Goal: Task Accomplishment & Management: Use online tool/utility

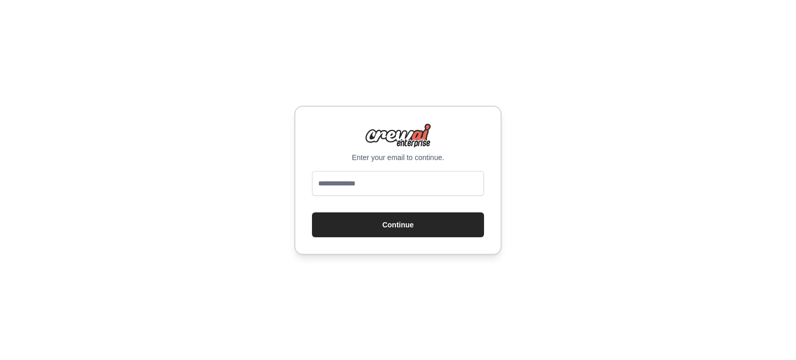
click at [330, 209] on form "Continue" at bounding box center [398, 204] width 172 height 66
click at [335, 217] on button "Continue" at bounding box center [398, 225] width 172 height 25
click at [330, 180] on input "email" at bounding box center [398, 183] width 172 height 25
type input "**********"
click at [397, 227] on button "Continue" at bounding box center [398, 225] width 172 height 25
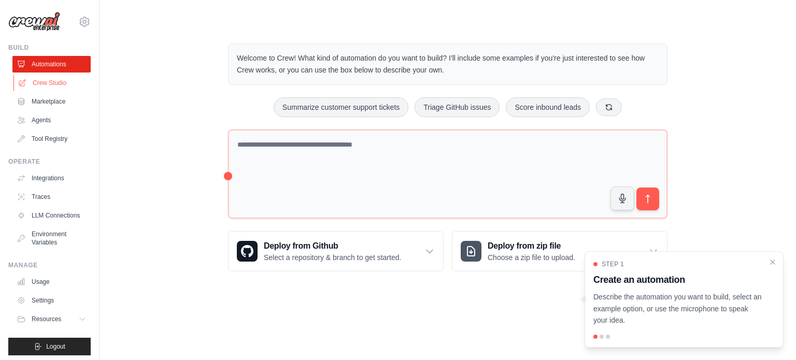
click at [31, 82] on link "Crew Studio" at bounding box center [52, 83] width 78 height 17
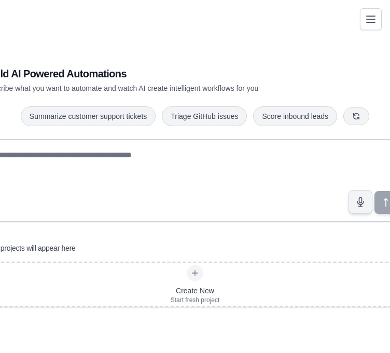
click at [219, 62] on div "Build AI Powered Automations Describe what you want to automate and watch AI cr…" at bounding box center [195, 187] width 446 height 274
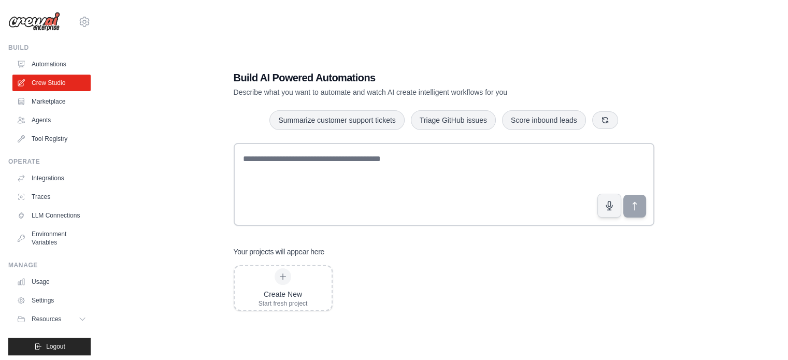
drag, startPoint x: 441, startPoint y: 270, endPoint x: 343, endPoint y: 276, distance: 98.2
click at [343, 276] on div "Create New Start fresh project" at bounding box center [444, 288] width 421 height 46
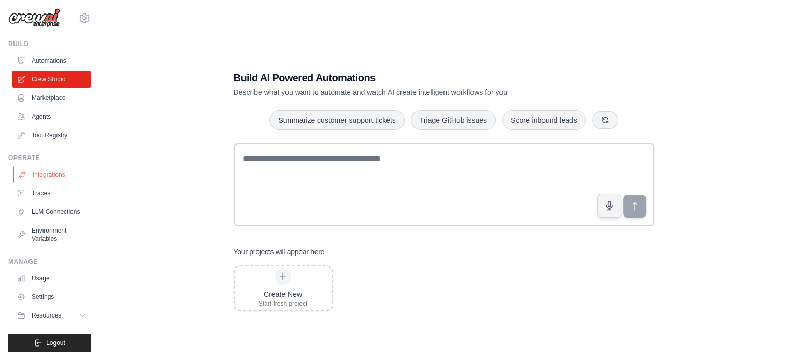
click at [49, 166] on link "Integrations" at bounding box center [52, 174] width 78 height 17
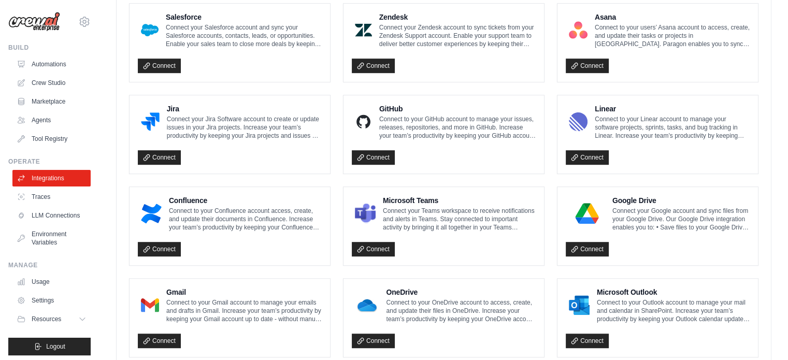
scroll to position [612, 0]
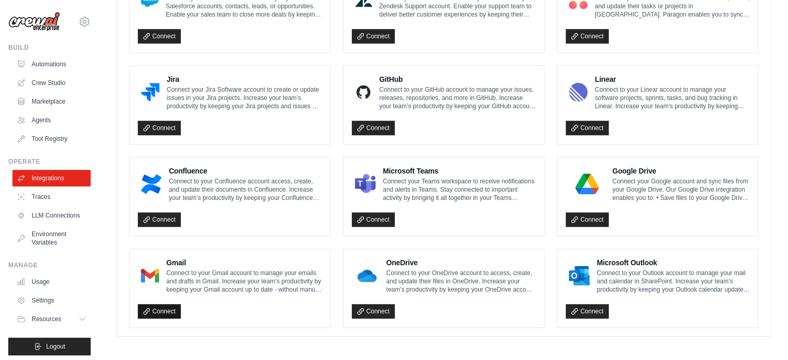
click at [151, 306] on link "Connect" at bounding box center [159, 311] width 43 height 15
